Goal: Navigation & Orientation: Find specific page/section

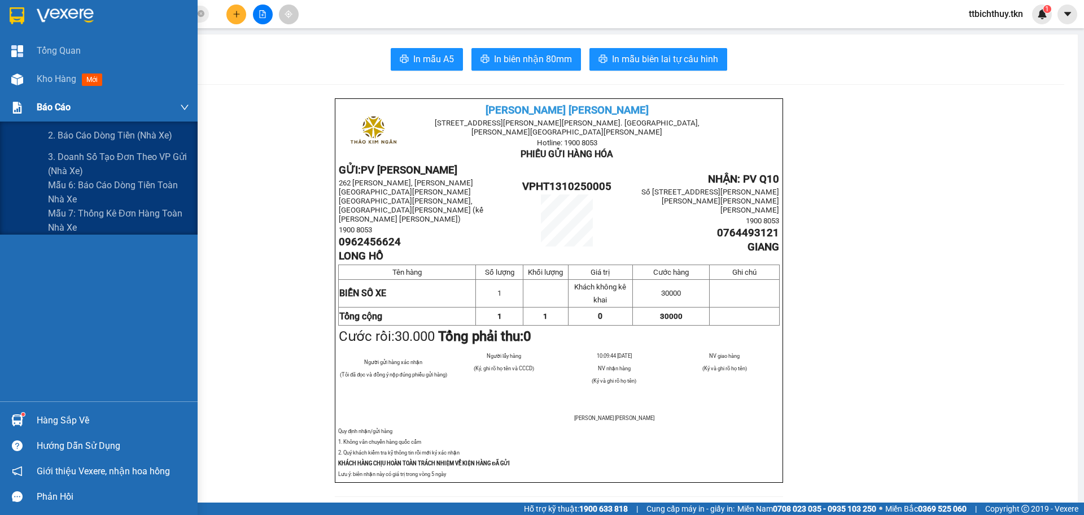
click at [40, 112] on span "Báo cáo" at bounding box center [54, 107] width 34 height 14
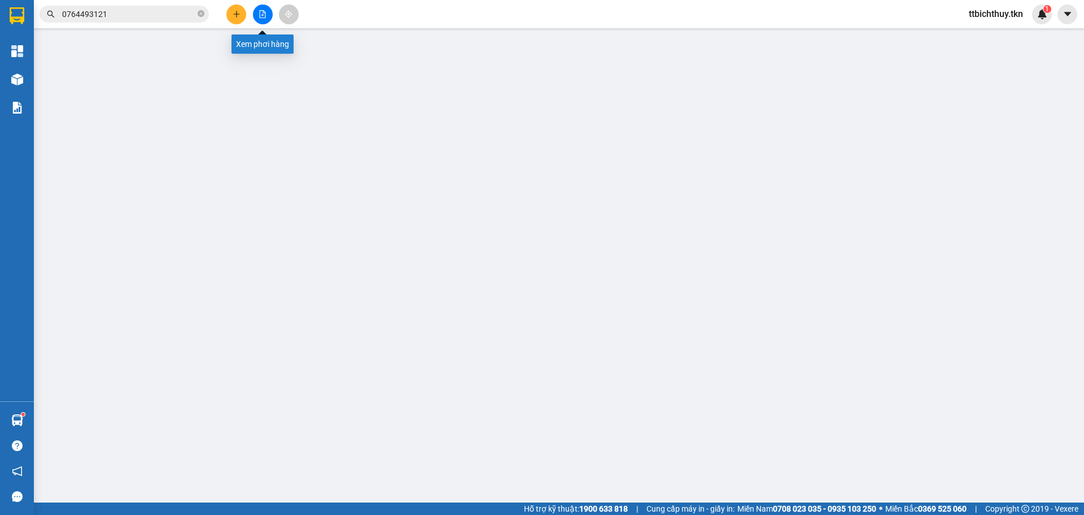
click at [265, 19] on button at bounding box center [263, 15] width 20 height 20
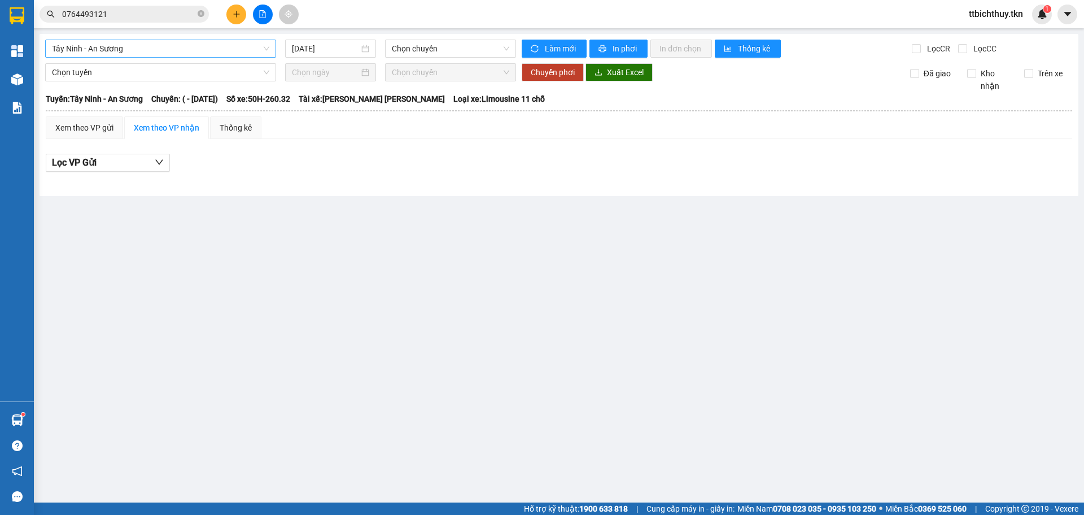
click at [203, 53] on span "Tây Ninh - An Sương" at bounding box center [160, 48] width 217 height 17
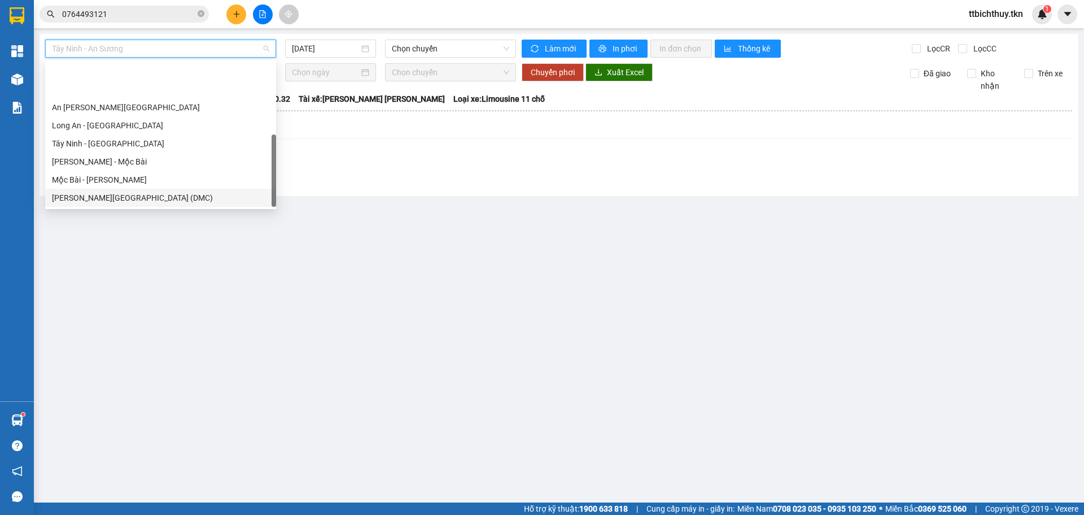
scroll to position [54, 0]
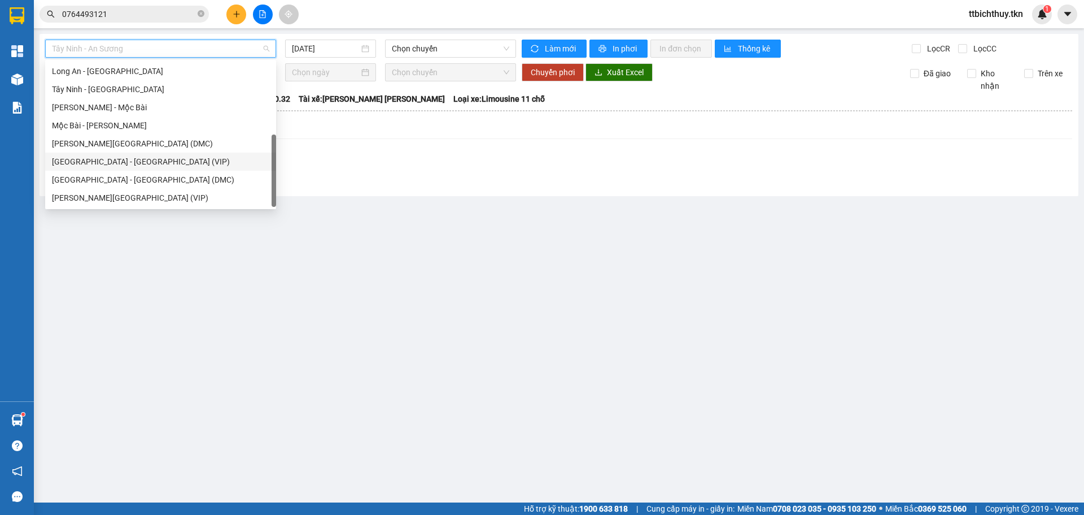
click at [80, 163] on div "[GEOGRAPHIC_DATA] - [GEOGRAPHIC_DATA] (VIP)" at bounding box center [160, 161] width 217 height 12
type input "[DATE]"
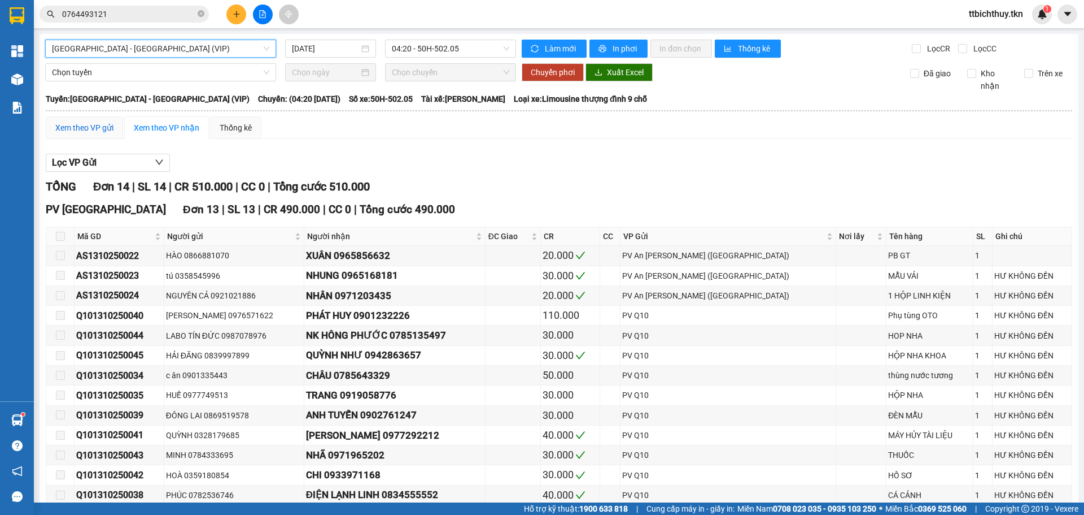
click at [108, 125] on div "Xem theo VP gửi" at bounding box center [84, 127] width 58 height 12
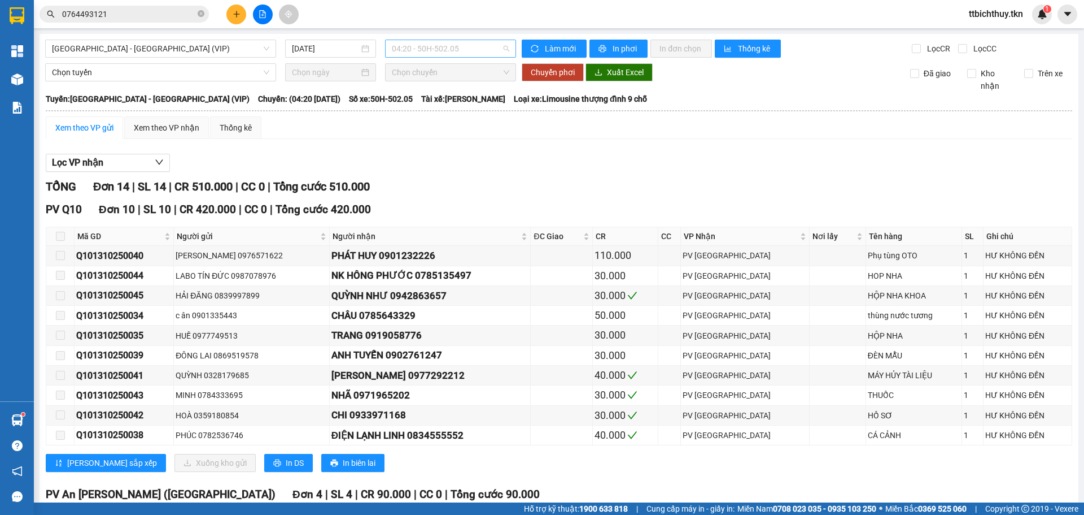
click at [432, 53] on span "04:20 - 50H-502.05" at bounding box center [450, 48] width 117 height 17
type input "07411"
click at [434, 88] on div "12:00 - 50E-074.11" at bounding box center [433, 89] width 88 height 12
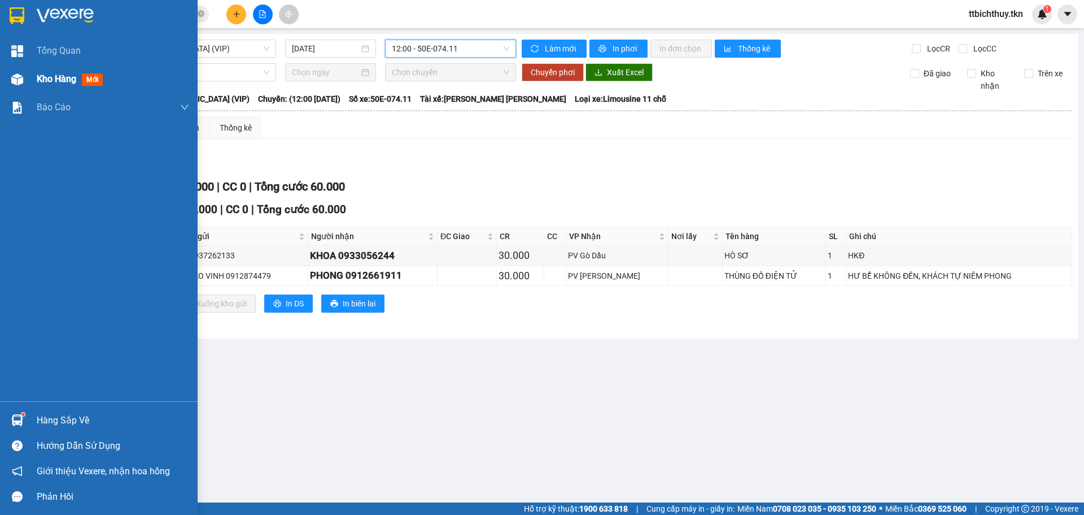
click at [27, 80] on div "Kho hàng mới" at bounding box center [99, 79] width 198 height 28
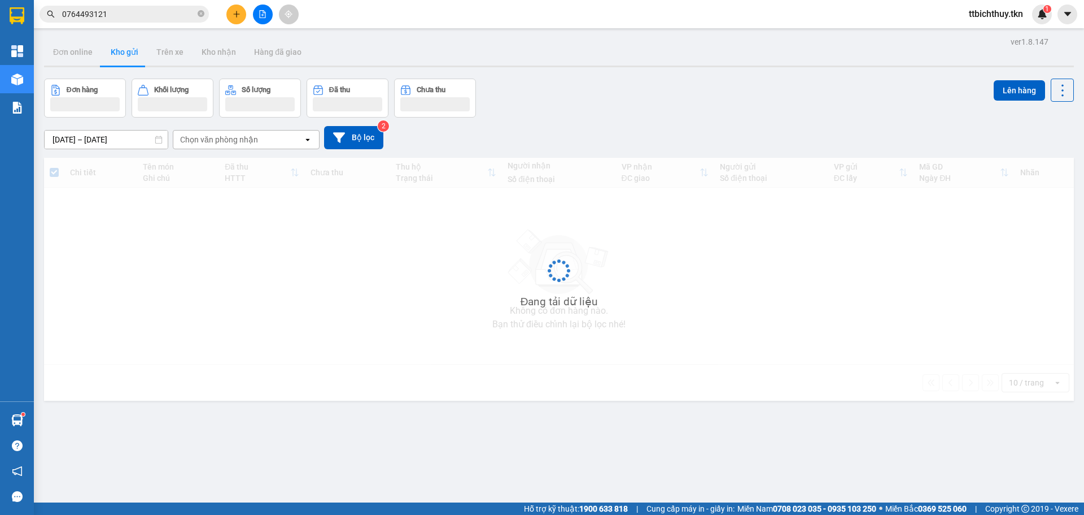
click at [515, 430] on div "ver 1.8.147 Đơn online Kho gửi Trên xe [PERSON_NAME] Hàng đã [PERSON_NAME] hàng…" at bounding box center [559, 291] width 1039 height 515
